Goal: Navigation & Orientation: Find specific page/section

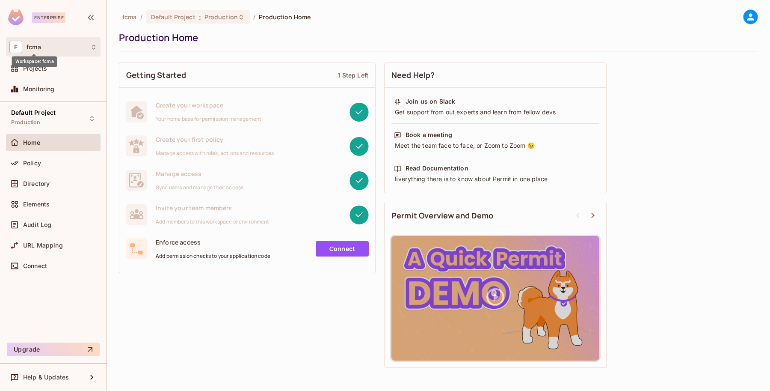
click at [31, 45] on span "fcma" at bounding box center [34, 47] width 15 height 7
click at [37, 68] on span "fcma" at bounding box center [48, 72] width 60 height 8
click at [45, 163] on div "Policy" at bounding box center [60, 163] width 74 height 7
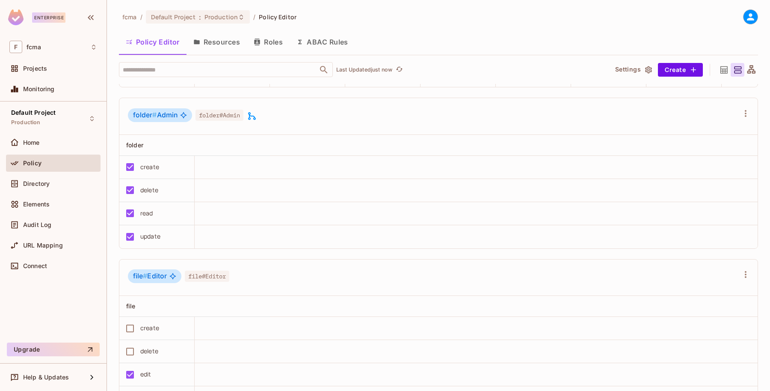
scroll to position [1016, 0]
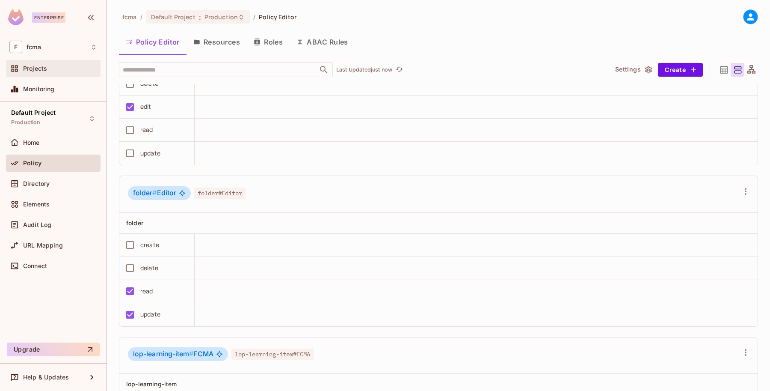
click at [36, 64] on div "Projects" at bounding box center [53, 68] width 88 height 10
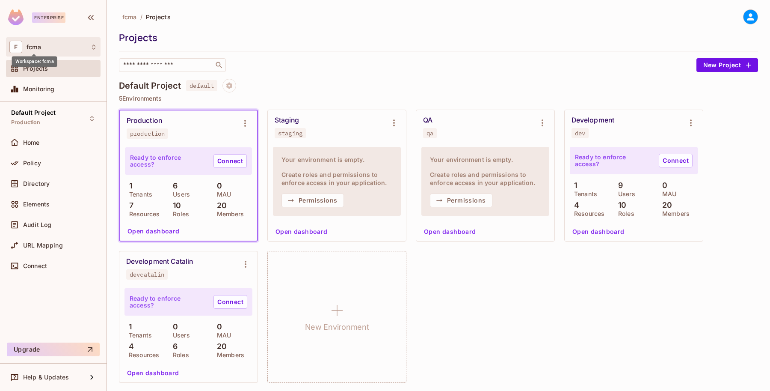
click at [32, 47] on span "fcma" at bounding box center [34, 47] width 15 height 7
drag, startPoint x: 22, startPoint y: 140, endPoint x: 16, endPoint y: 139, distance: 6.1
click at [22, 143] on div at bounding box center [385, 195] width 770 height 391
click at [30, 144] on span "Home" at bounding box center [31, 142] width 17 height 7
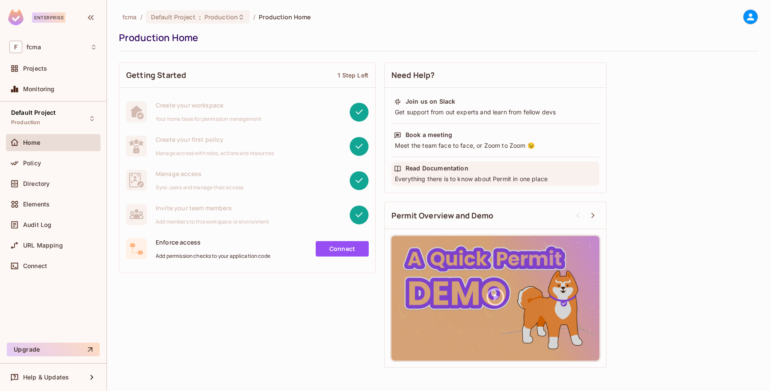
click at [442, 166] on div "Read Documentation" at bounding box center [437, 168] width 63 height 9
